Goal: Task Accomplishment & Management: Use online tool/utility

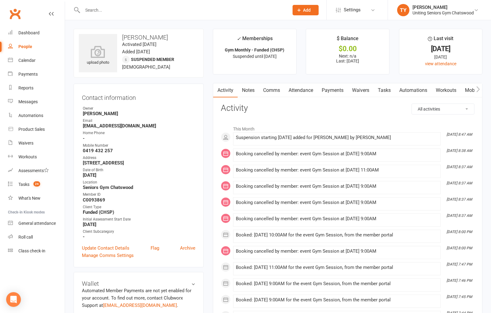
click at [175, 16] on div at bounding box center [179, 10] width 211 height 20
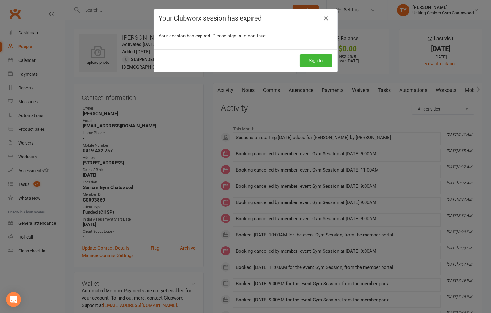
click at [177, 10] on div "Your Clubworx session has expired" at bounding box center [245, 19] width 183 height 18
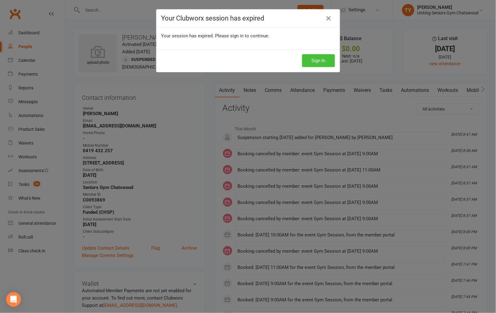
click at [324, 59] on button "Sign In" at bounding box center [318, 60] width 33 height 13
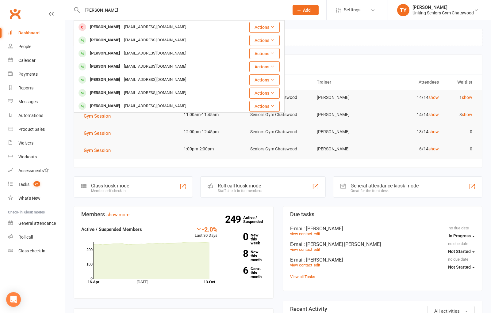
type input "terry re"
click at [329, 29] on div "Dashboard upgrade available: We're working on an update to your Clubworx dashbo…" at bounding box center [278, 37] width 409 height 17
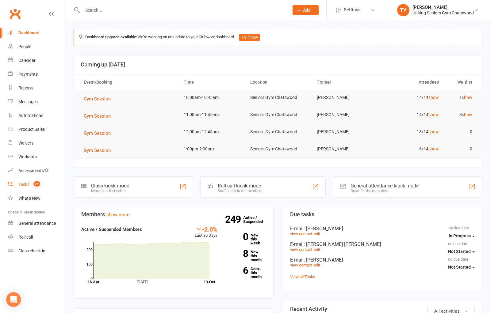
click at [31, 186] on count-badge "24" at bounding box center [35, 184] width 10 height 5
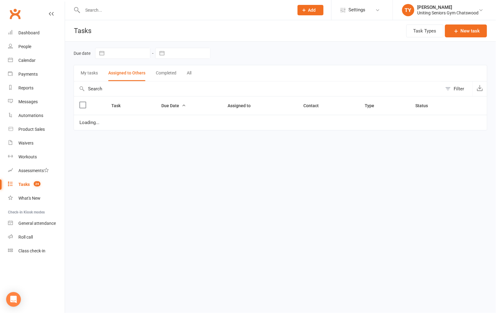
select select "started"
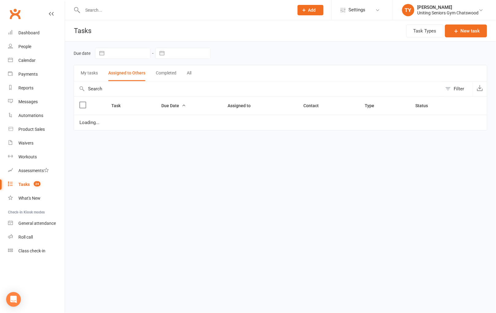
select select "started"
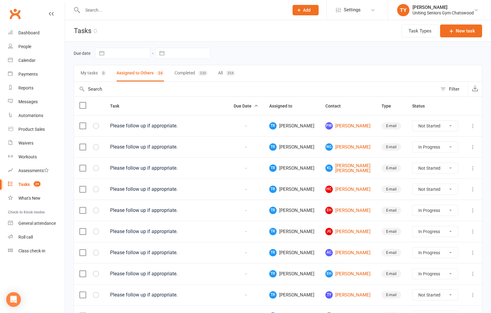
click at [471, 147] on icon at bounding box center [473, 147] width 6 height 6
click at [320, 154] on td "TR Tyler Ryan" at bounding box center [292, 146] width 56 height 21
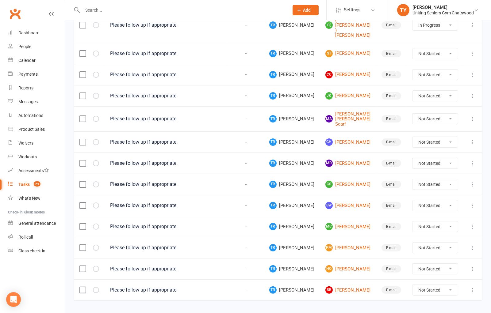
scroll to position [343, 0]
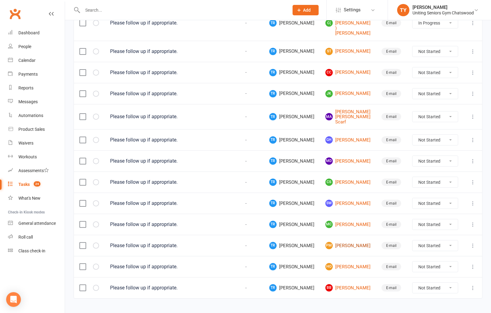
click at [350, 242] on link "PM Peter Maiden" at bounding box center [347, 245] width 45 height 7
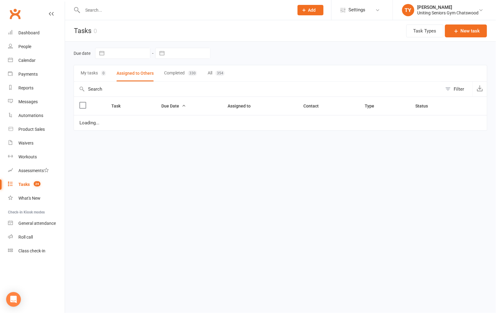
select select "started"
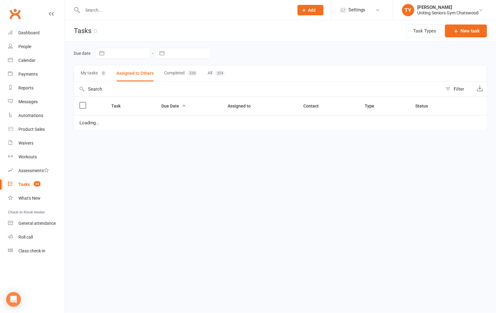
select select "started"
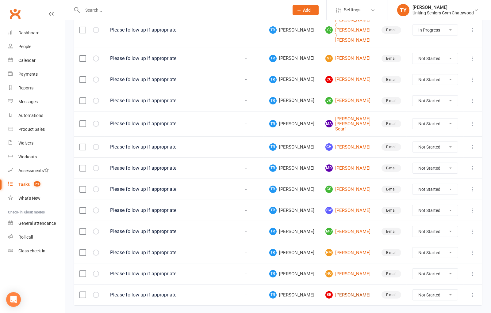
scroll to position [343, 0]
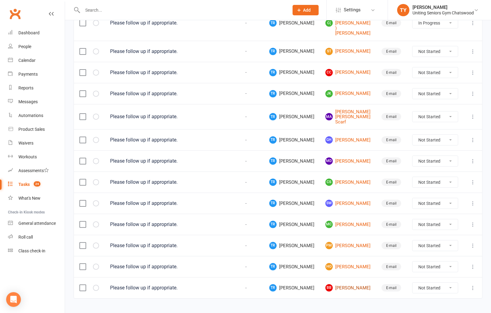
click at [352, 284] on link "BB Barbara Brady" at bounding box center [347, 287] width 45 height 7
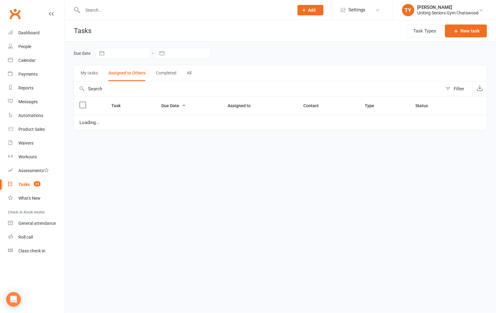
select select "started"
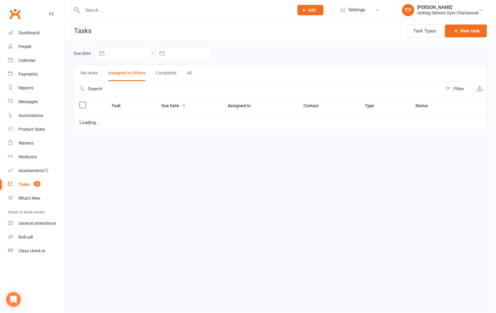
select select "started"
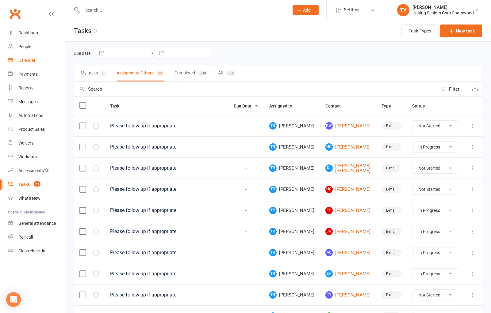
click at [26, 57] on link "Calendar" at bounding box center [36, 61] width 57 height 14
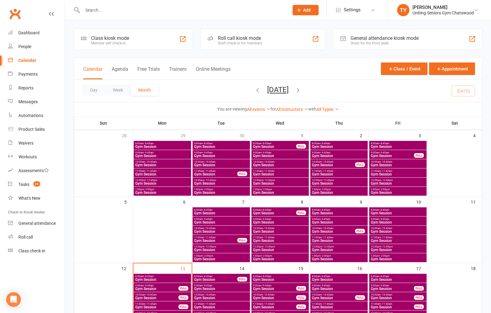
click at [263, 40] on div "Roll call kiosk mode Staff check-in for members" at bounding box center [263, 39] width 126 height 21
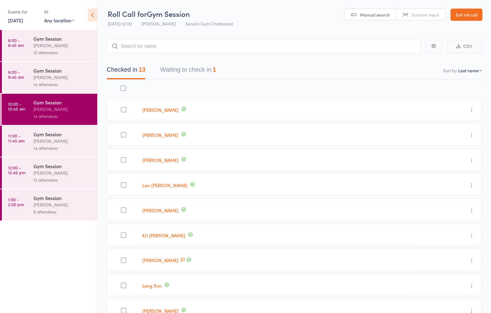
click at [20, 79] on time "9:00 - 9:45 am" at bounding box center [16, 75] width 16 height 10
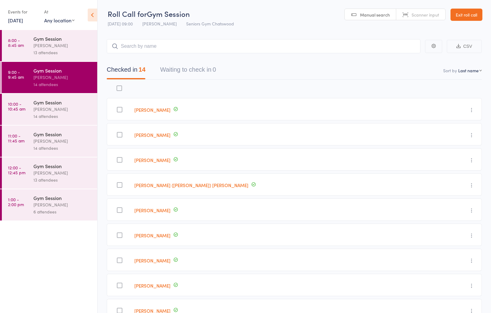
click at [212, 71] on button "Waiting to check in 0" at bounding box center [188, 71] width 56 height 16
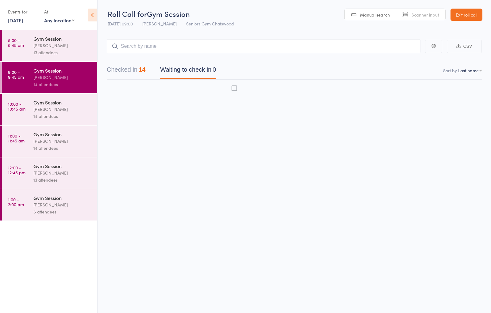
click at [63, 48] on div "[PERSON_NAME]" at bounding box center [62, 45] width 59 height 7
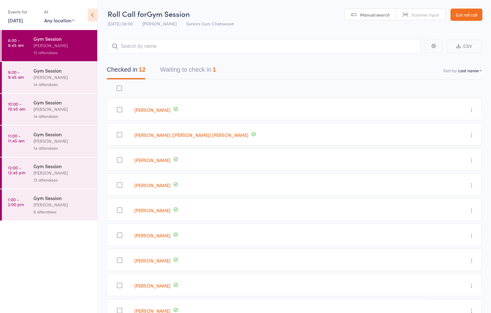
click at [193, 77] on button "Waiting to check in 1" at bounding box center [188, 71] width 56 height 16
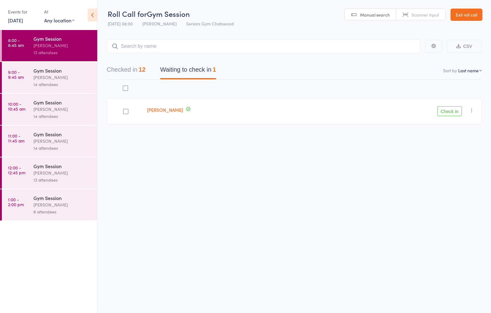
click at [444, 114] on button "Check in" at bounding box center [449, 111] width 25 height 10
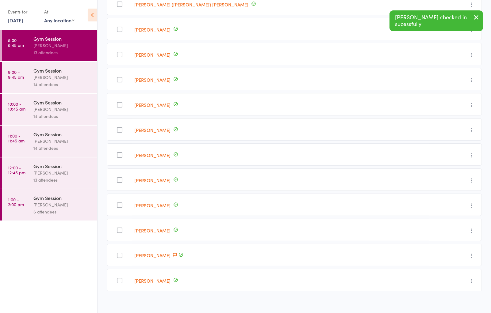
scroll to position [137, 0]
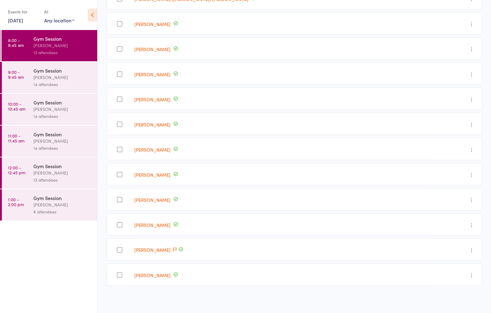
click at [44, 87] on div "14 attendees" at bounding box center [62, 84] width 59 height 7
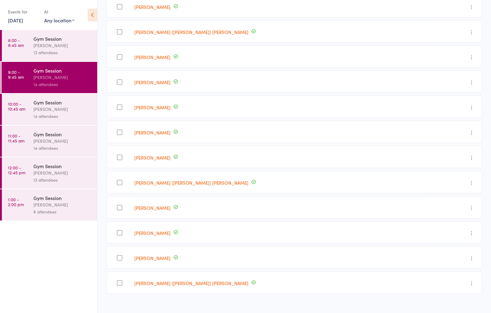
scroll to position [162, 0]
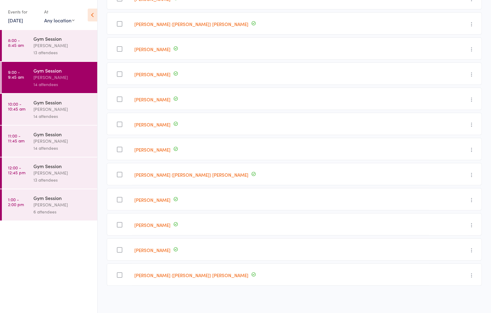
click at [39, 106] on div "[PERSON_NAME]" at bounding box center [62, 109] width 59 height 7
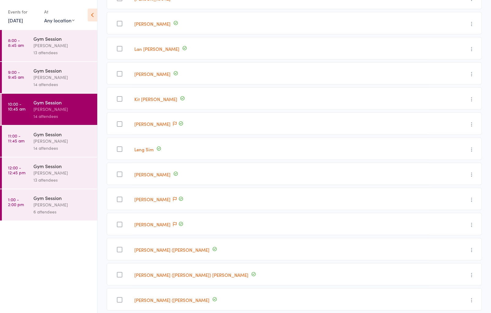
scroll to position [162, 0]
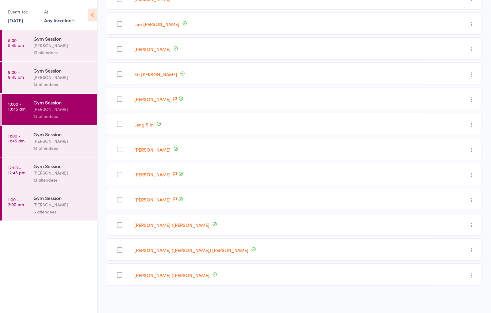
click at [54, 148] on div "14 attendees" at bounding box center [62, 148] width 59 height 7
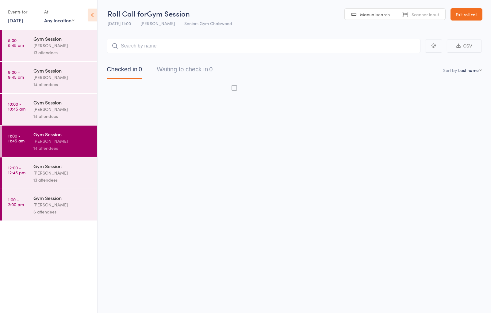
scroll to position [0, 0]
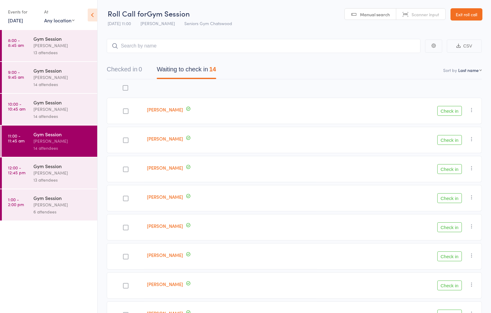
click at [472, 13] on link "Exit roll call" at bounding box center [466, 14] width 32 height 12
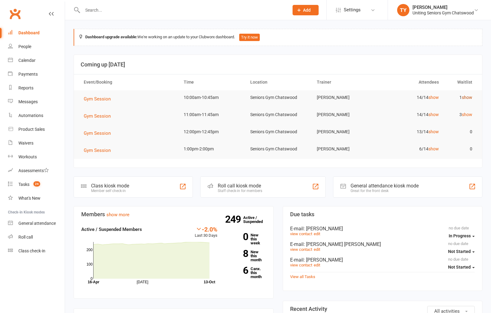
click at [469, 97] on link "show" at bounding box center [467, 97] width 10 height 5
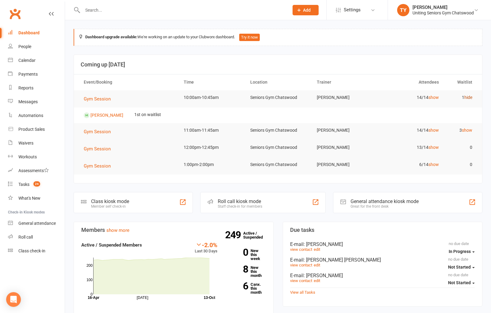
click at [469, 97] on link "hide" at bounding box center [468, 97] width 8 height 5
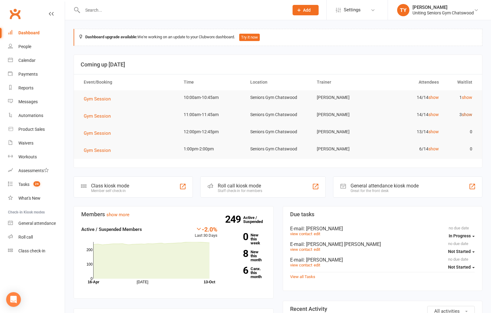
click at [466, 115] on link "show" at bounding box center [467, 114] width 10 height 5
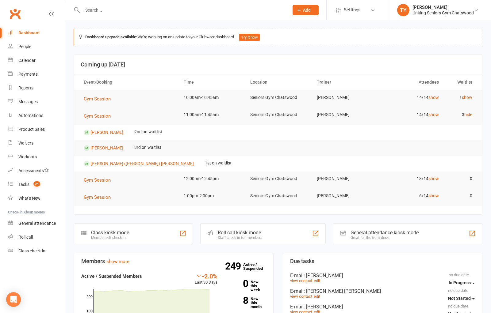
click at [466, 115] on link "hide" at bounding box center [468, 114] width 8 height 5
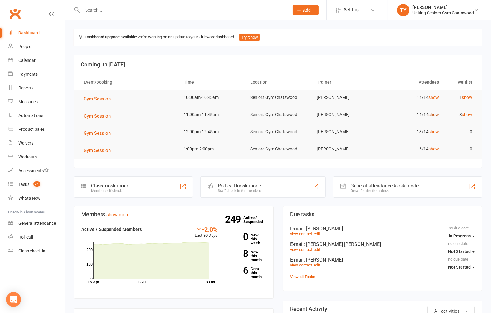
click at [433, 115] on link "show" at bounding box center [433, 114] width 10 height 5
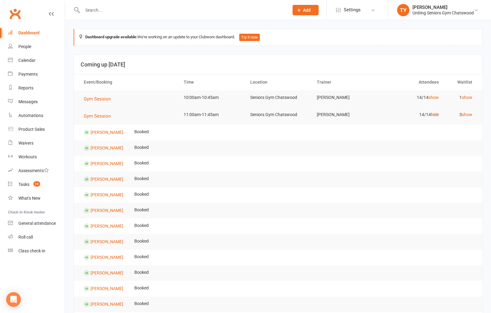
click at [433, 115] on link "hide" at bounding box center [435, 114] width 8 height 5
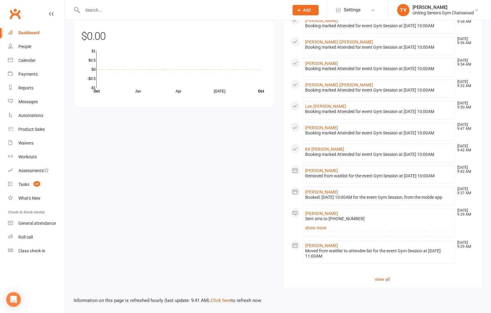
scroll to position [520, 0]
click at [386, 279] on link "view all" at bounding box center [382, 279] width 185 height 7
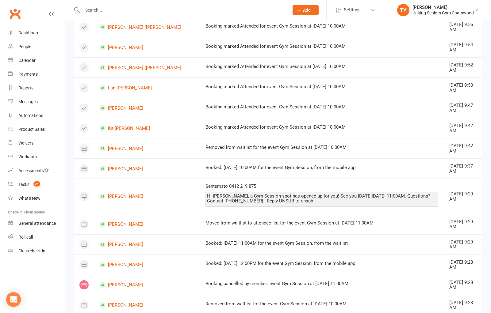
scroll to position [320, 0]
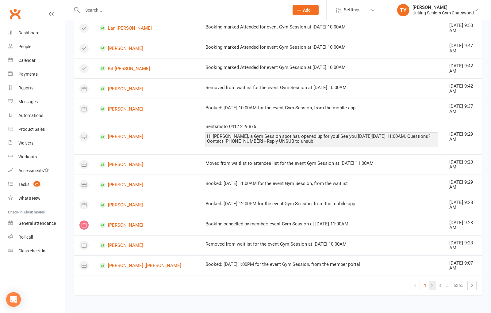
click at [434, 288] on link "2" at bounding box center [432, 285] width 7 height 9
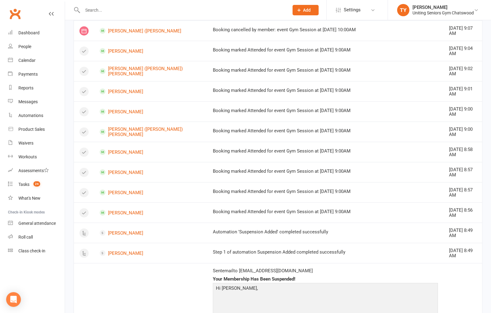
scroll to position [0, 0]
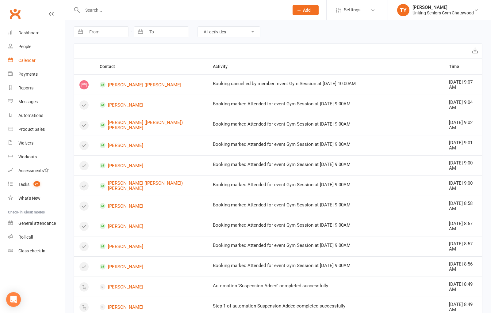
click at [20, 56] on link "Calendar" at bounding box center [36, 61] width 57 height 14
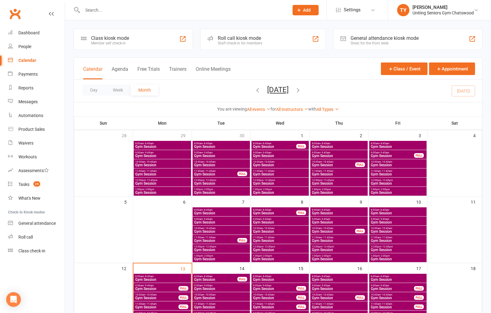
click at [354, 42] on div "Great for the front desk" at bounding box center [384, 43] width 68 height 4
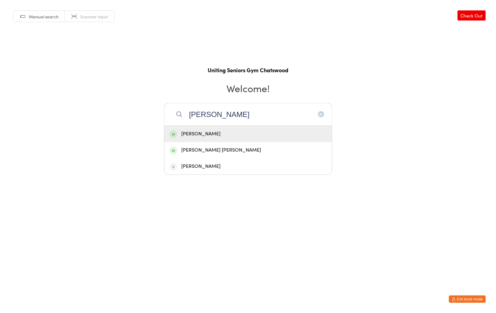
type input "[PERSON_NAME]"
click at [237, 135] on div "[PERSON_NAME]" at bounding box center [248, 134] width 157 height 8
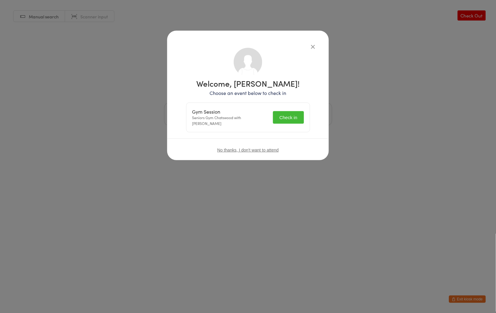
click at [314, 41] on div "Welcome, Jane Russ! Choose an event below to check in Gym Session Seniors Gym C…" at bounding box center [248, 96] width 162 height 130
click at [314, 45] on icon "button" at bounding box center [312, 46] width 7 height 7
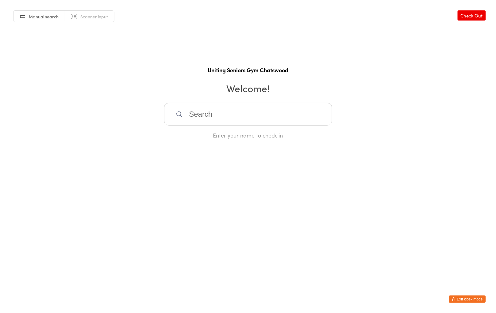
click at [470, 298] on button "Exit kiosk mode" at bounding box center [467, 299] width 37 height 7
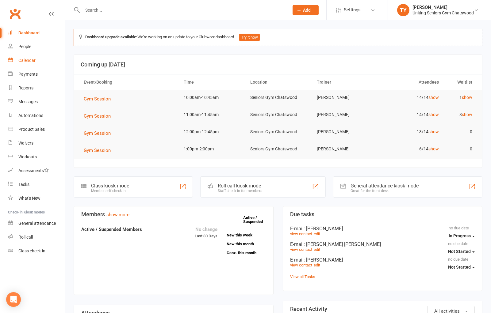
click at [25, 60] on div "Calendar" at bounding box center [26, 60] width 17 height 5
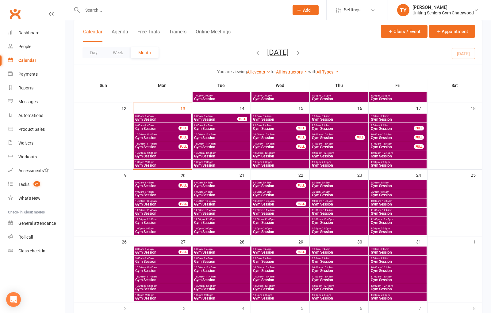
scroll to position [170, 0]
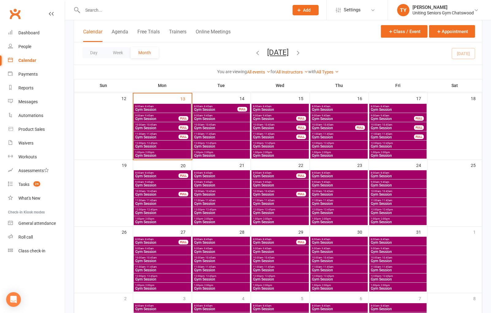
click at [152, 135] on span "Gym Session" at bounding box center [157, 137] width 44 height 4
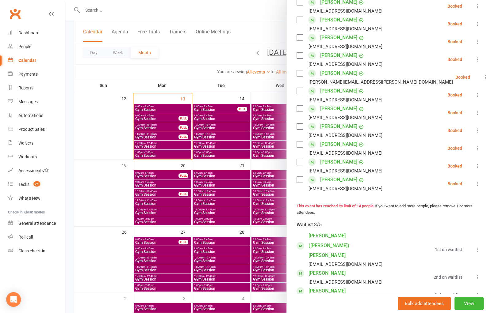
click at [474, 182] on icon at bounding box center [477, 184] width 6 height 6
click at [440, 207] on link "Remove" at bounding box center [448, 208] width 66 height 12
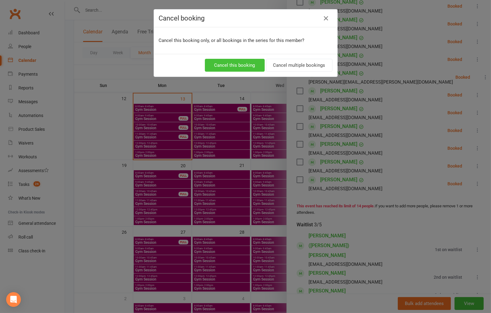
click at [239, 66] on button "Cancel this booking" at bounding box center [235, 65] width 60 height 13
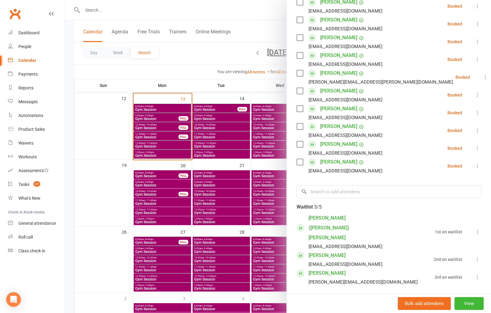
click at [159, 116] on div at bounding box center [278, 156] width 426 height 313
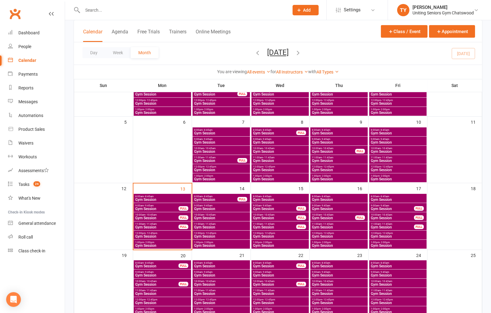
scroll to position [0, 0]
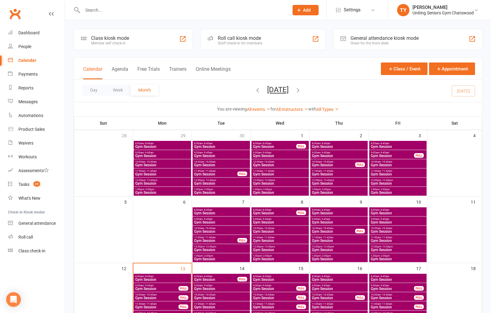
click at [386, 35] on div "General attendance kiosk mode" at bounding box center [384, 38] width 68 height 6
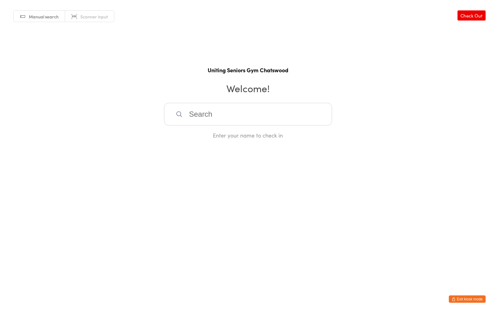
click at [253, 116] on input "search" at bounding box center [248, 114] width 168 height 23
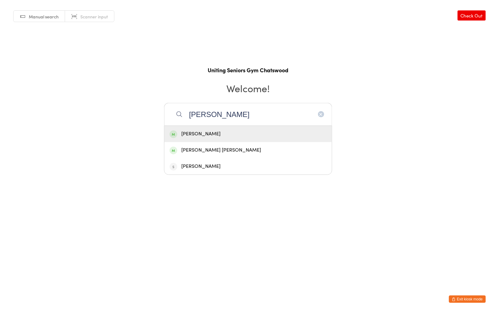
type input "jane russ"
click at [246, 134] on div "[PERSON_NAME]" at bounding box center [248, 134] width 157 height 8
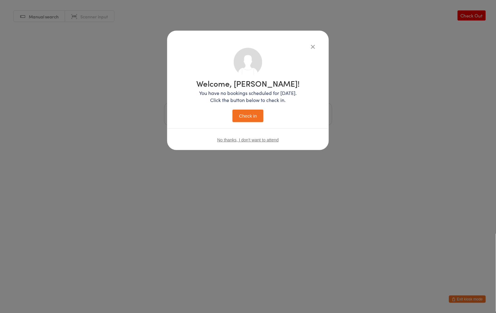
click at [252, 119] on button "Check in" at bounding box center [247, 116] width 31 height 13
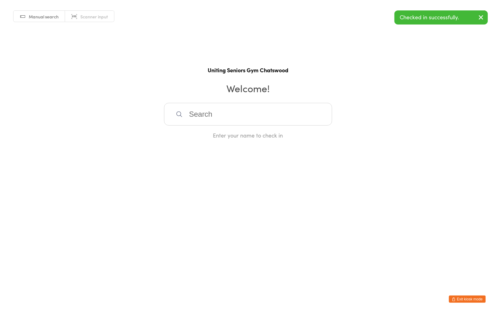
click at [470, 300] on button "Exit kiosk mode" at bounding box center [467, 299] width 37 height 7
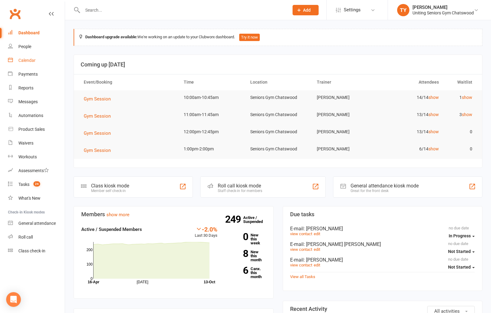
click at [28, 62] on div "Calendar" at bounding box center [26, 60] width 17 height 5
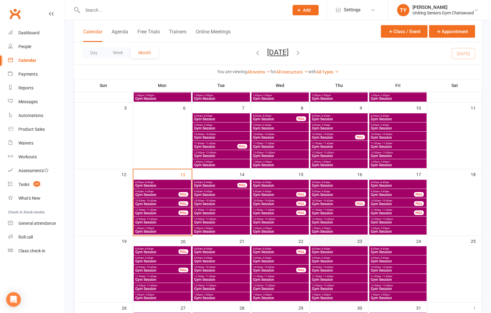
scroll to position [102, 0]
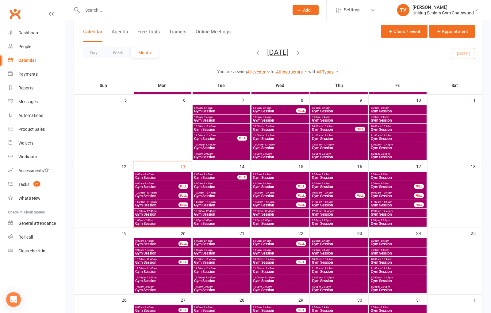
click at [323, 195] on span "Gym Session" at bounding box center [333, 196] width 44 height 4
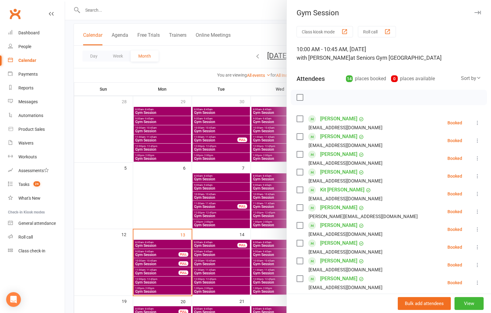
scroll to position [170, 0]
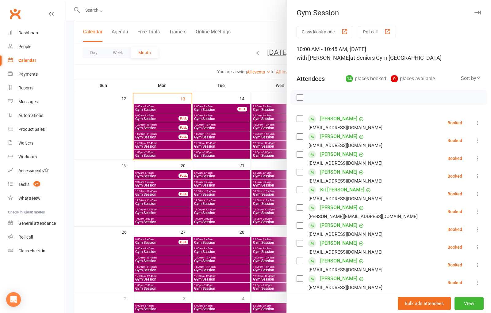
click at [253, 192] on div at bounding box center [278, 156] width 426 height 313
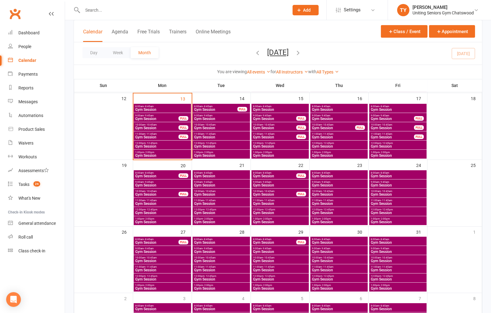
scroll to position [102, 0]
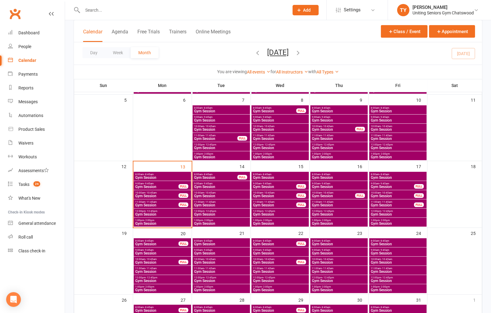
click at [330, 221] on span "1:00pm - 2:00pm" at bounding box center [338, 220] width 55 height 3
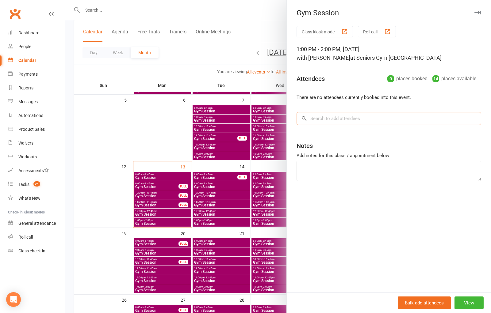
click at [341, 120] on input "search" at bounding box center [388, 118] width 185 height 13
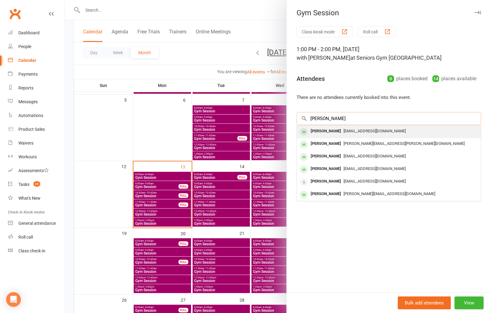
type input "[PERSON_NAME]"
click at [340, 134] on div "[EMAIL_ADDRESS][DOMAIN_NAME]" at bounding box center [388, 131] width 179 height 9
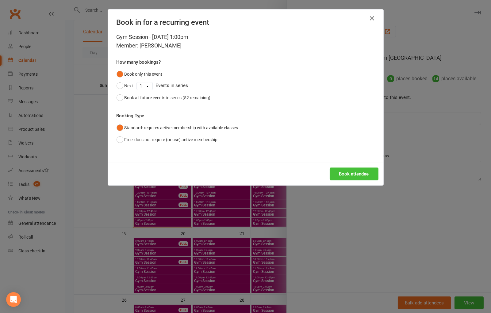
click at [347, 171] on button "Book attendee" at bounding box center [354, 174] width 49 height 13
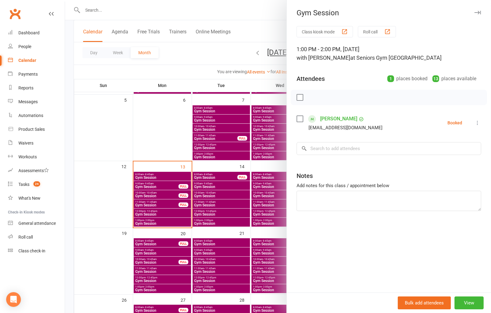
click at [140, 8] on div at bounding box center [278, 156] width 426 height 313
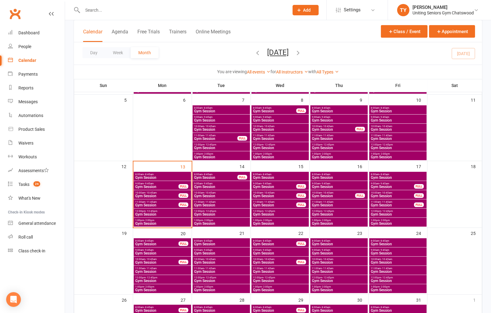
click at [145, 12] on input "text" at bounding box center [183, 10] width 204 height 9
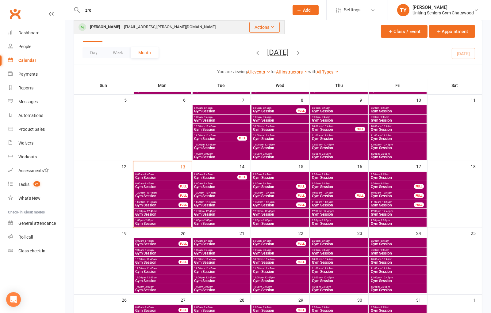
type input "zre"
click at [152, 28] on div "[EMAIL_ADDRESS][PERSON_NAME][DOMAIN_NAME]" at bounding box center [169, 27] width 95 height 9
